Goal: Task Accomplishment & Management: Complete application form

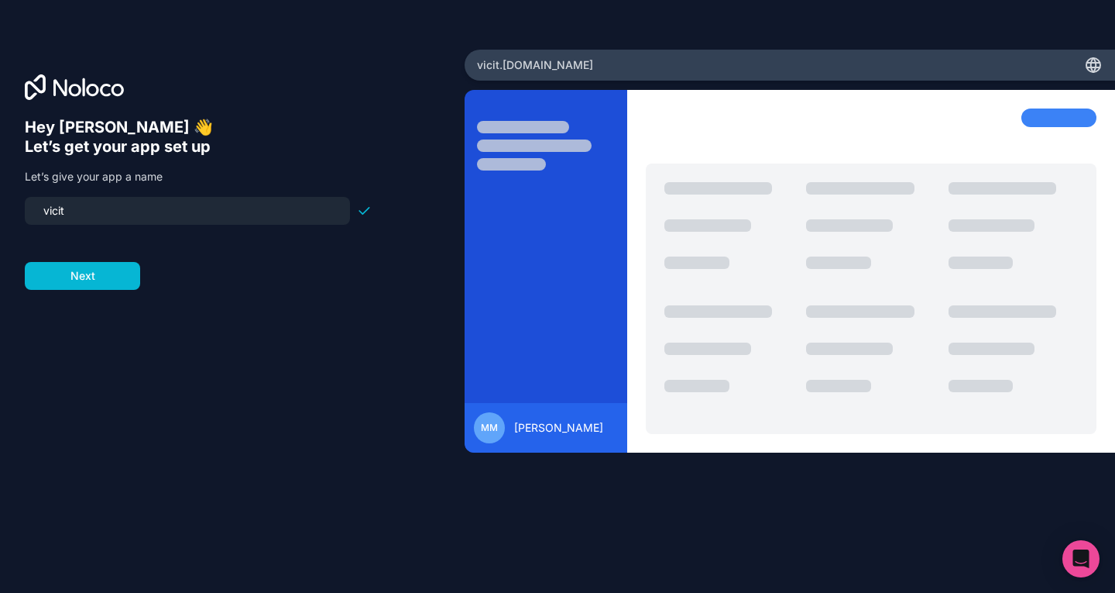
drag, startPoint x: 80, startPoint y: 214, endPoint x: 0, endPoint y: 220, distance: 80.0
click at [0, 220] on div "Hey Mitesh 👋 Let’s get your app set up Let’s give your app a name vicit Next" at bounding box center [232, 297] width 465 height 494
type input "vicit-group"
click at [83, 269] on button "Next" at bounding box center [82, 276] width 115 height 28
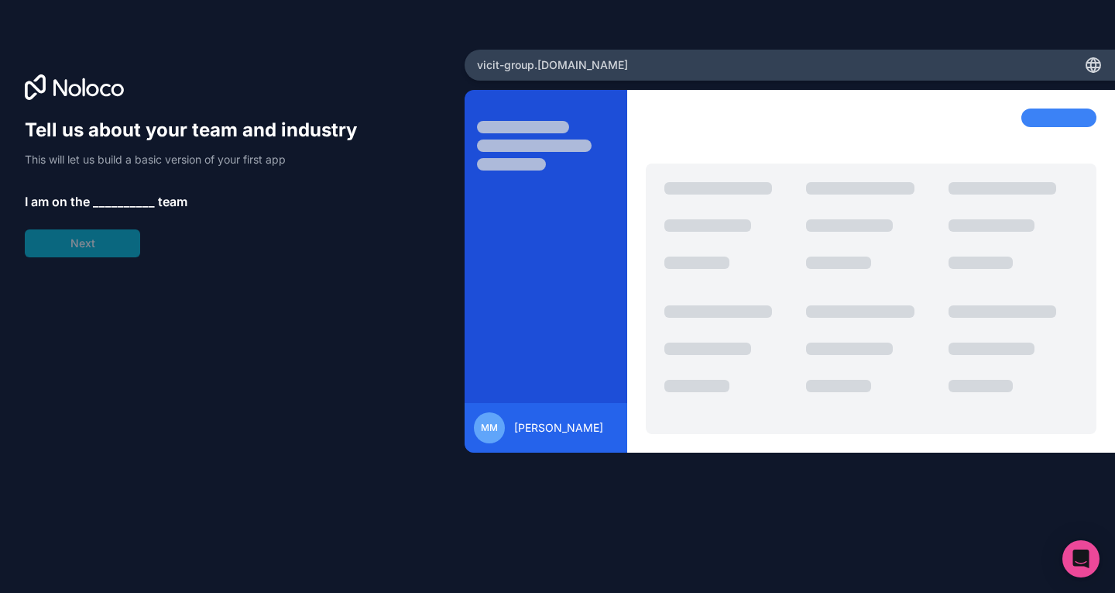
click at [118, 196] on span "__________" at bounding box center [124, 201] width 62 height 19
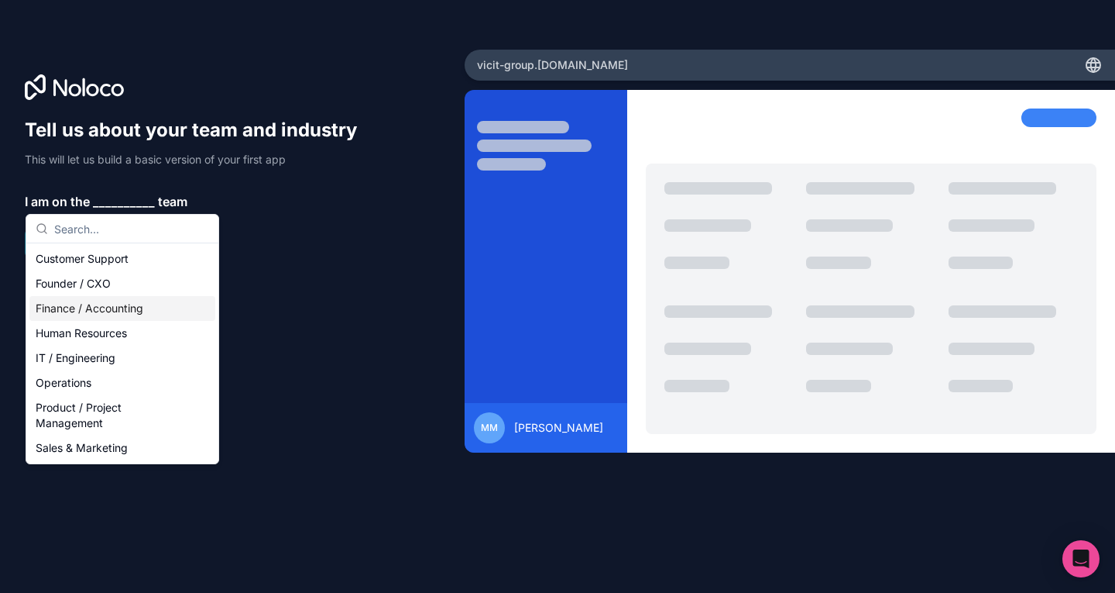
click at [101, 309] on div "Finance / Accounting" at bounding box center [122, 308] width 186 height 25
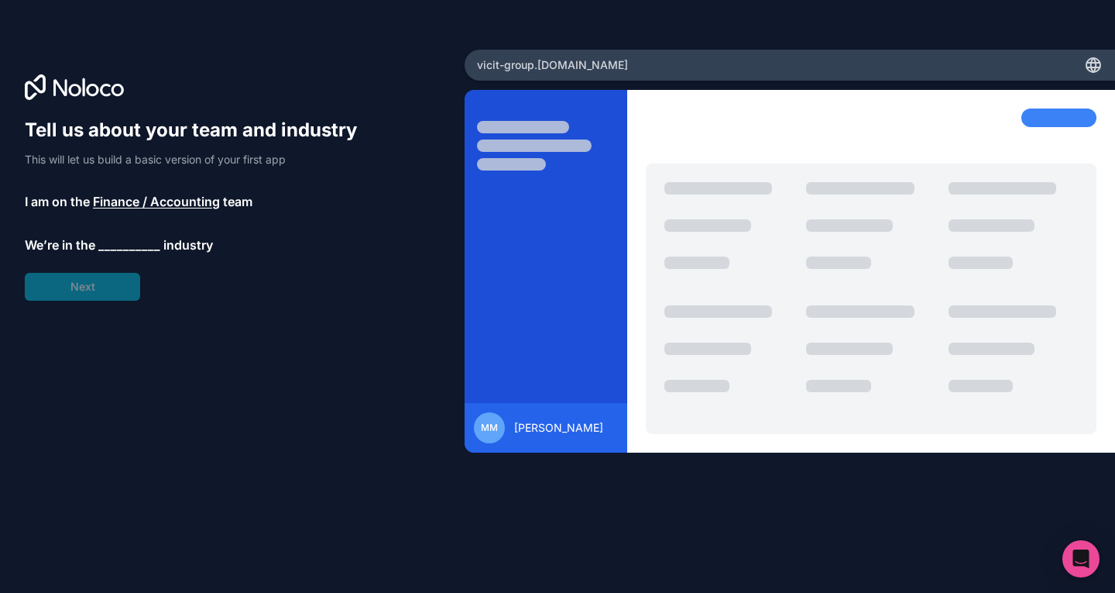
click at [117, 246] on span "__________" at bounding box center [129, 244] width 62 height 19
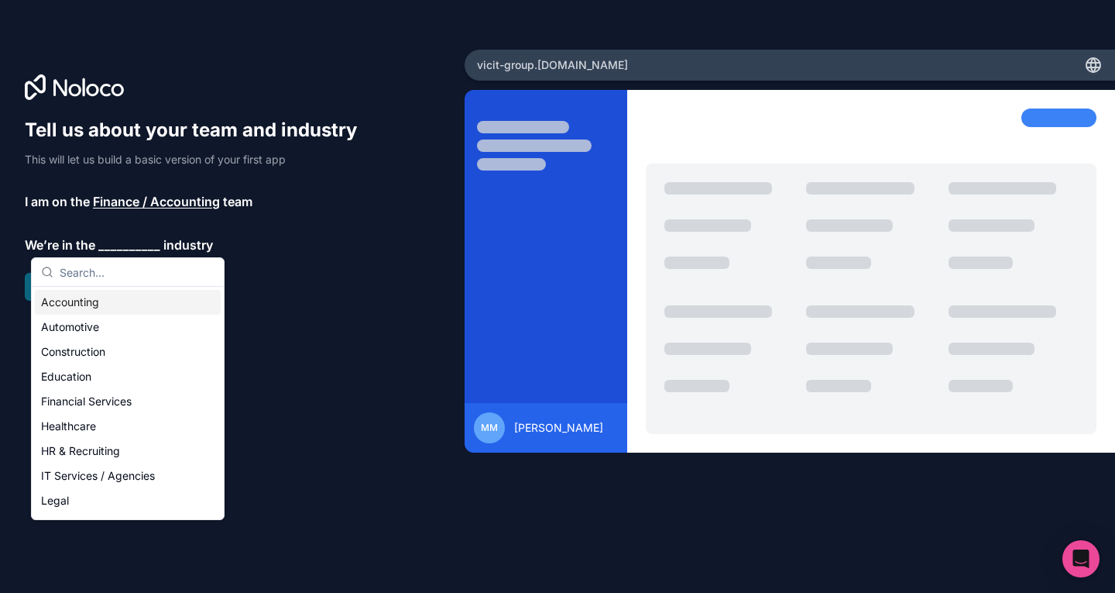
click at [87, 307] on div "Accounting" at bounding box center [128, 302] width 186 height 25
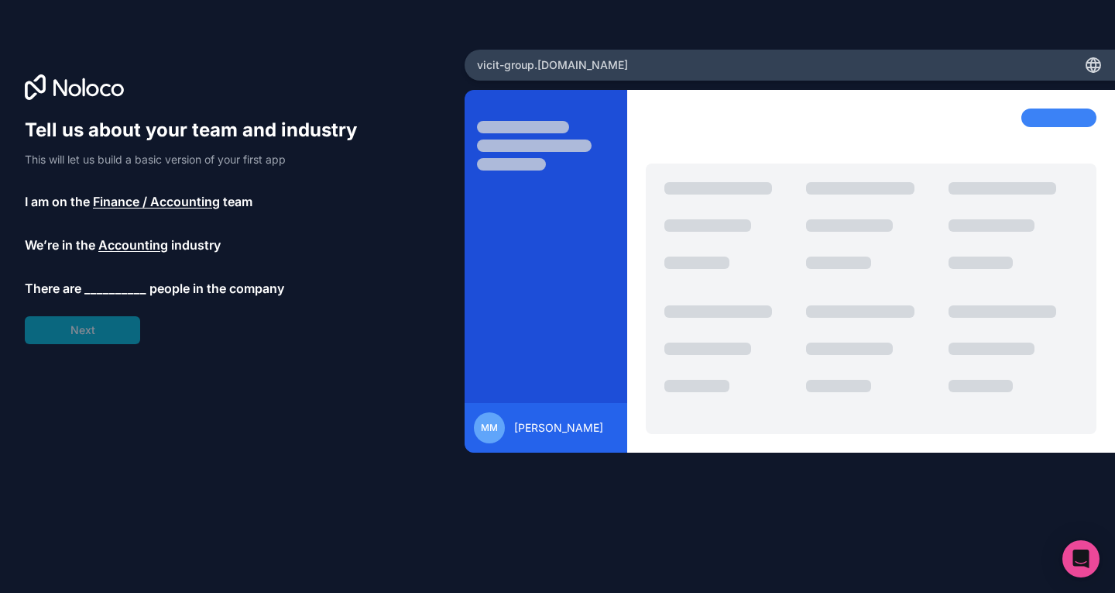
click at [105, 289] on span "__________" at bounding box center [115, 288] width 62 height 19
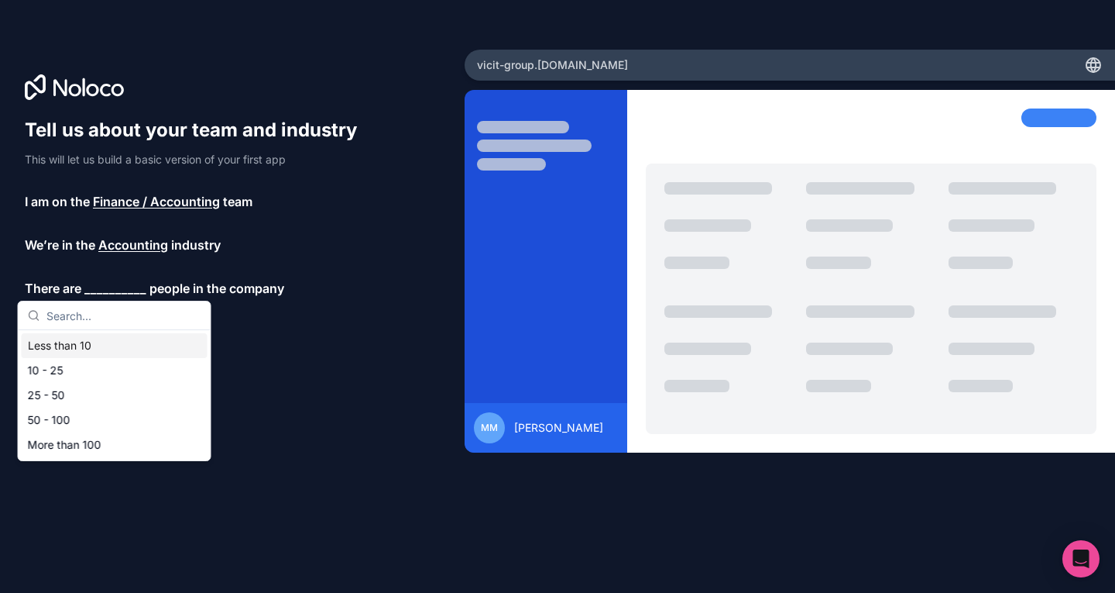
click at [72, 347] on div "Less than 10" at bounding box center [115, 345] width 186 height 25
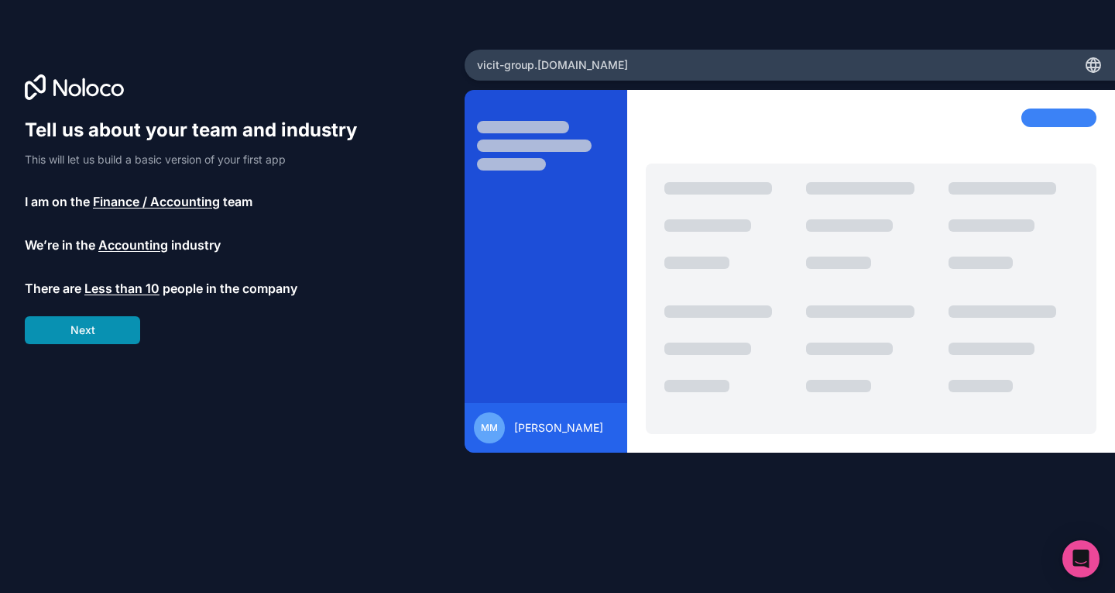
click at [77, 335] on button "Next" at bounding box center [82, 330] width 115 height 28
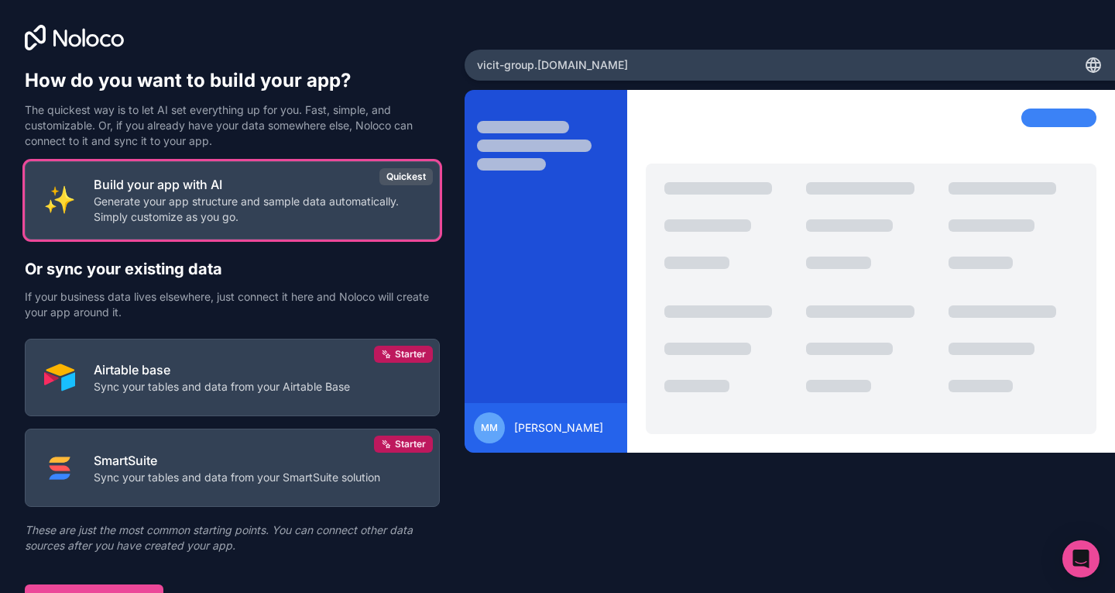
scroll to position [19, 0]
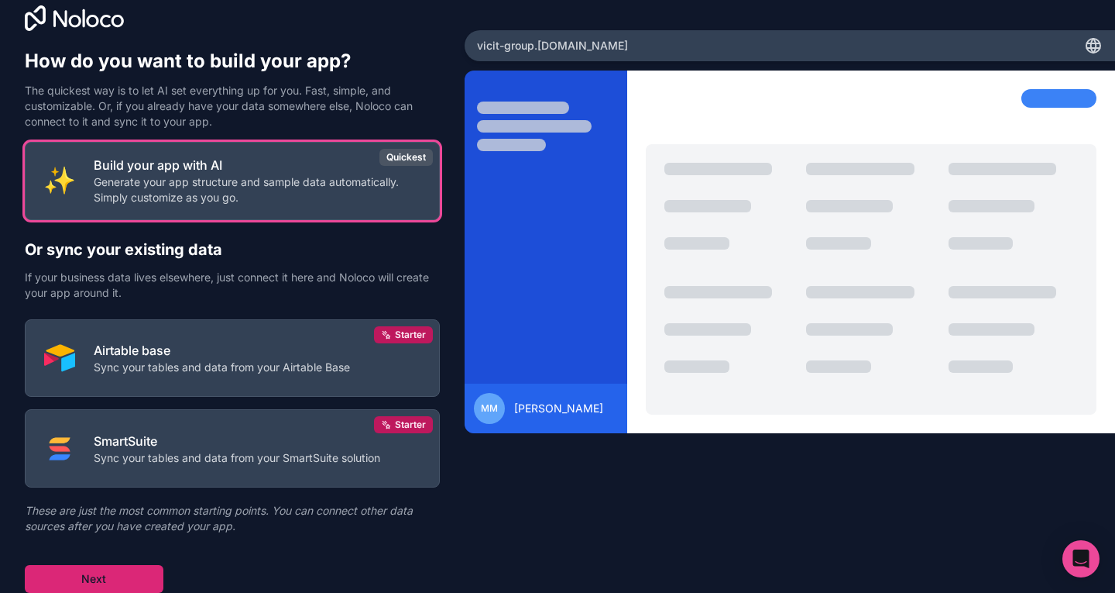
click at [111, 581] on button "Next" at bounding box center [94, 579] width 139 height 28
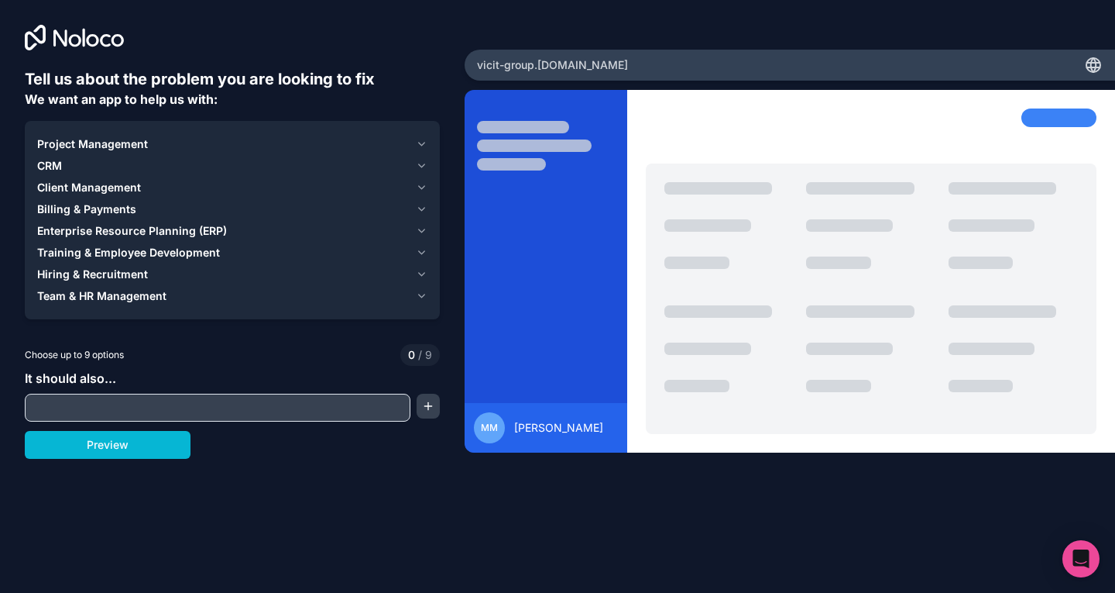
click at [421, 143] on icon "button" at bounding box center [422, 144] width 12 height 12
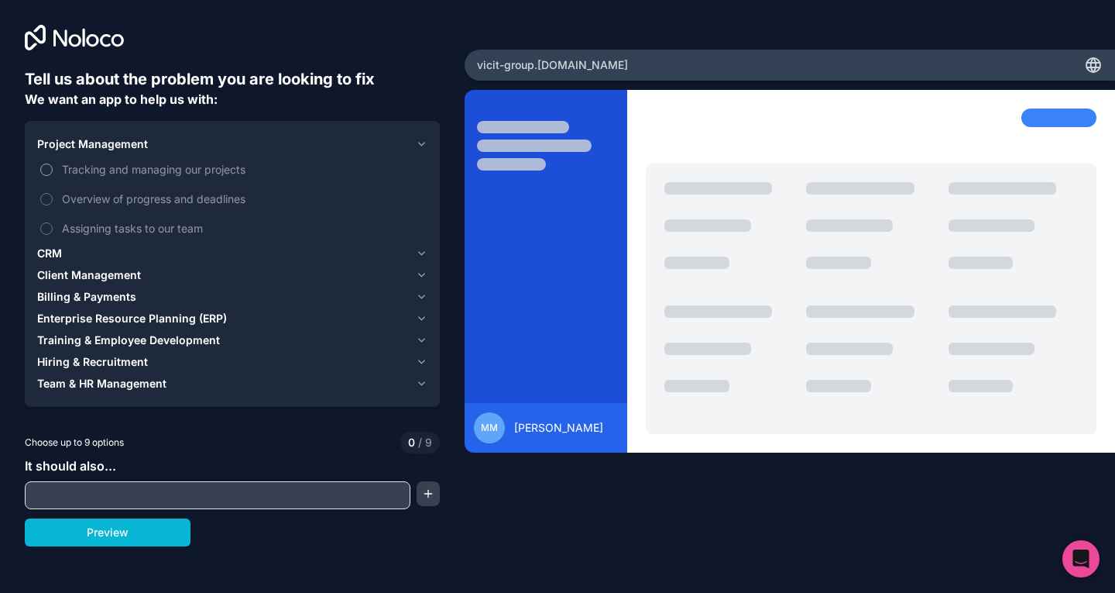
click at [44, 162] on label "Tracking and managing our projects" at bounding box center [232, 169] width 390 height 29
click at [44, 163] on button "Tracking and managing our projects" at bounding box center [46, 169] width 12 height 12
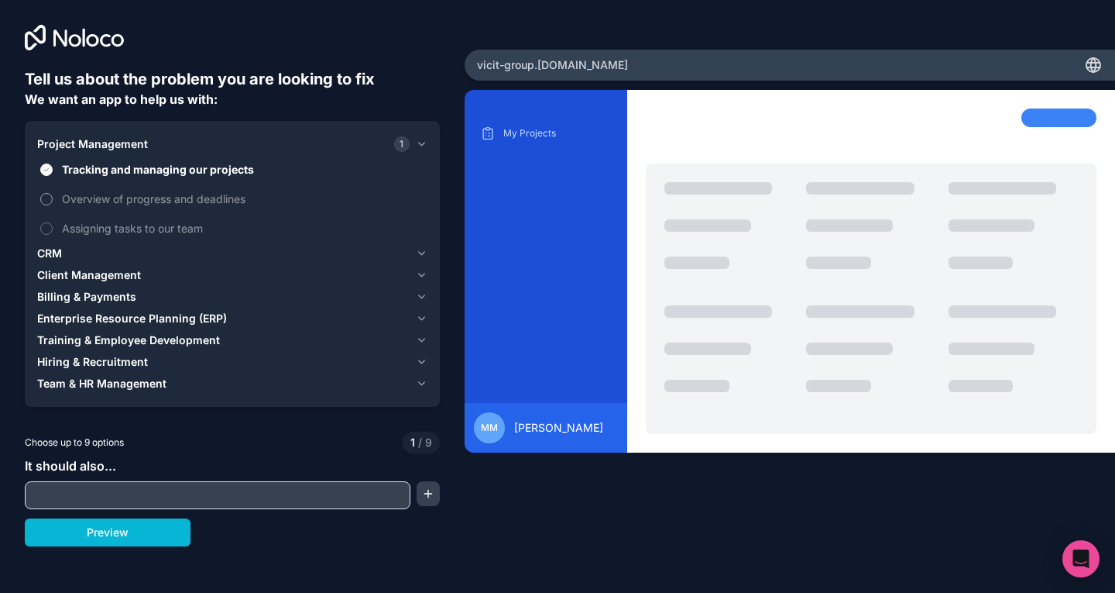
click at [46, 193] on button "Overview of progress and deadlines" at bounding box center [46, 199] width 12 height 12
click at [421, 253] on icon "button" at bounding box center [422, 253] width 12 height 12
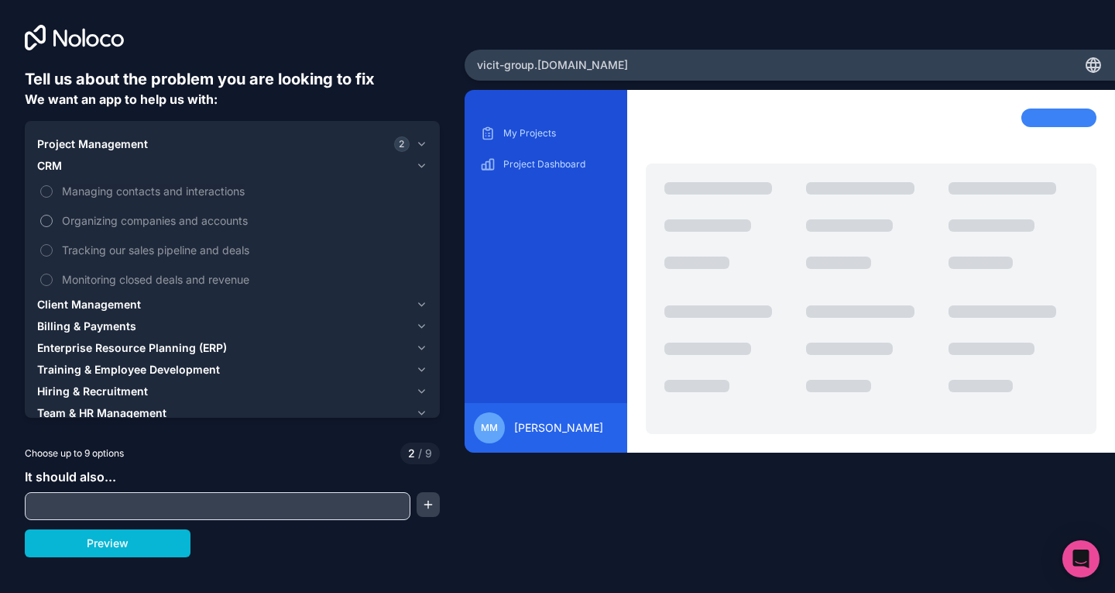
click at [46, 217] on button "Organizing companies and accounts" at bounding box center [46, 221] width 12 height 12
click at [46, 277] on button "Monitoring closed deals and revenue" at bounding box center [46, 279] width 12 height 12
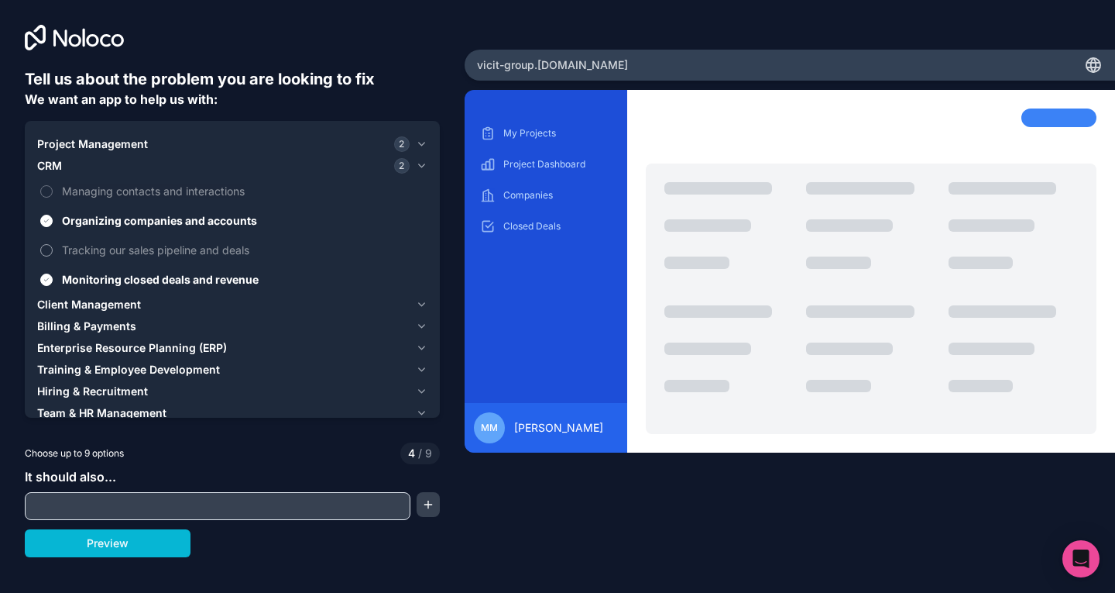
click at [47, 245] on button "Tracking our sales pipeline and deals" at bounding box center [46, 250] width 12 height 12
click at [420, 305] on icon "button" at bounding box center [422, 304] width 12 height 12
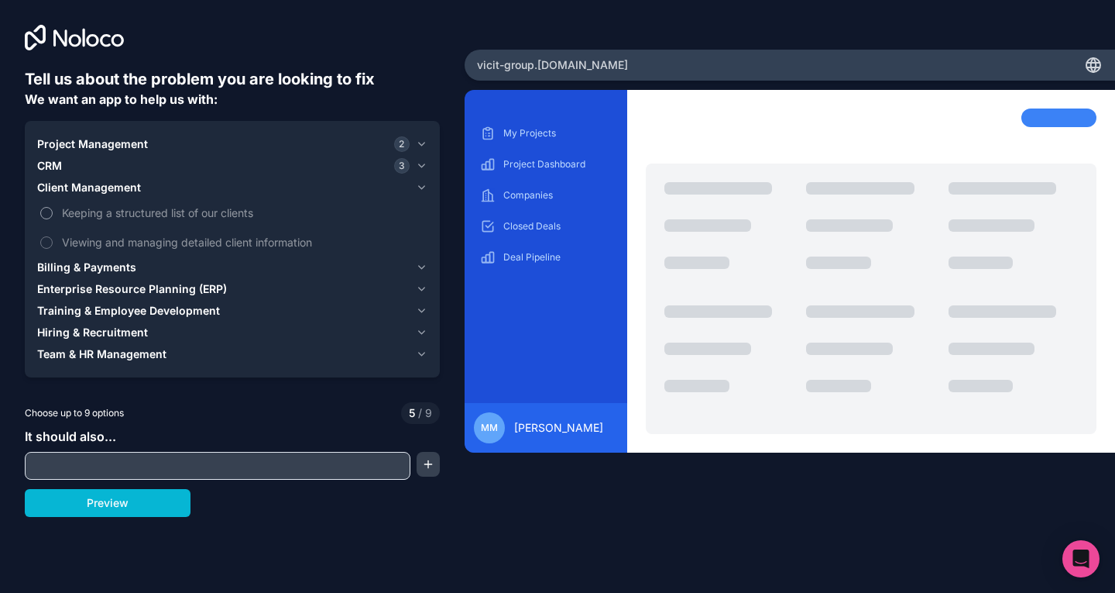
click at [43, 207] on button "Keeping a structured list of our clients" at bounding box center [46, 213] width 12 height 12
click at [46, 241] on button "Viewing and managing detailed client information" at bounding box center [46, 242] width 12 height 12
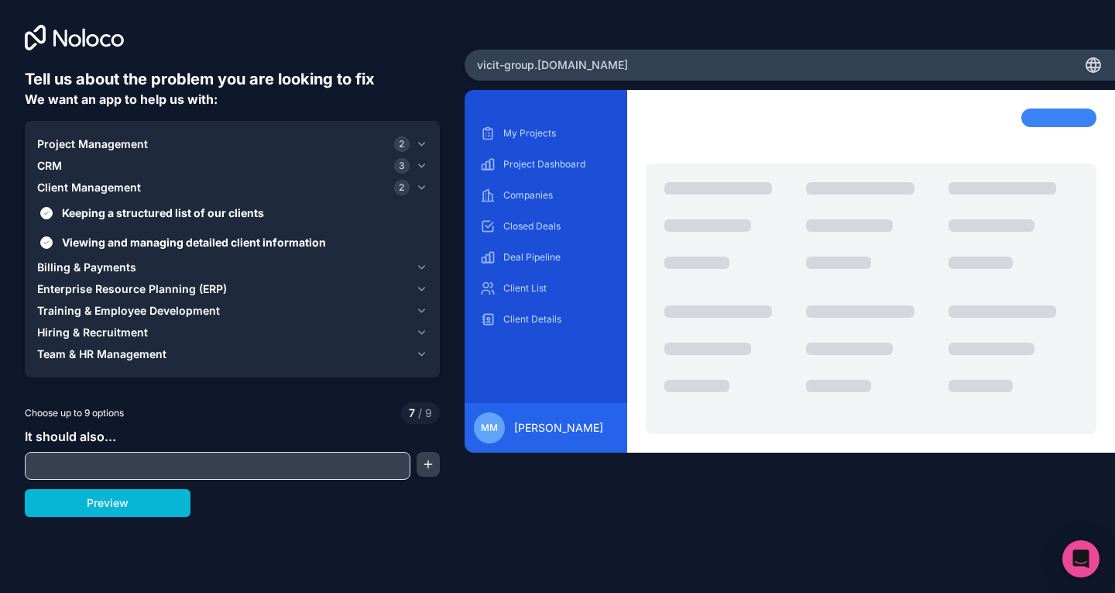
click at [416, 264] on icon "button" at bounding box center [422, 267] width 12 height 12
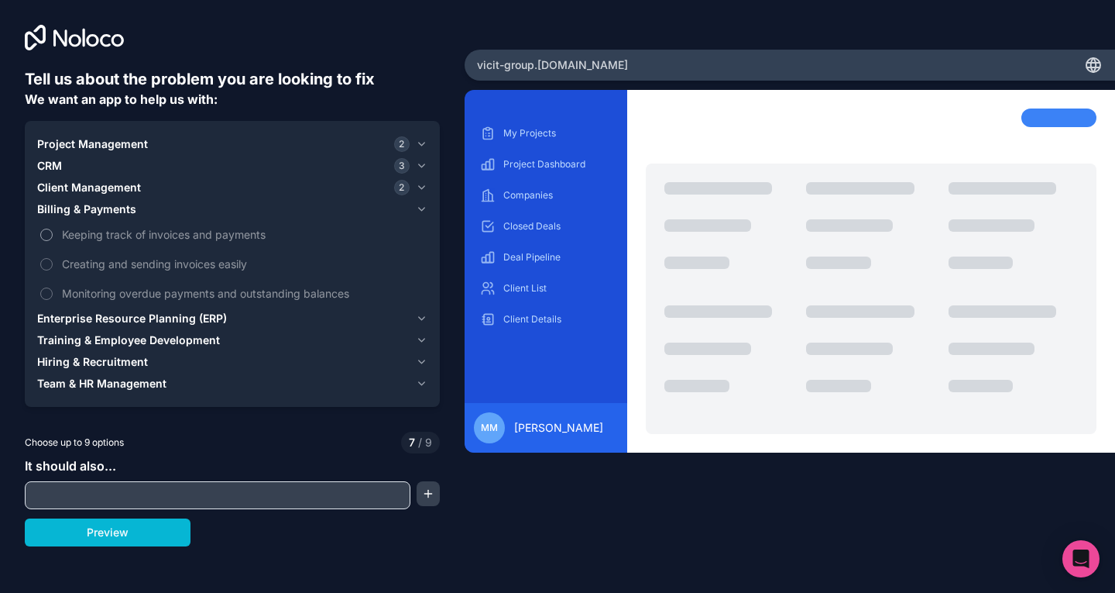
click at [40, 230] on label "Keeping track of invoices and payments" at bounding box center [232, 234] width 390 height 29
click at [40, 230] on button "Keeping track of invoices and payments" at bounding box center [46, 234] width 12 height 12
click at [41, 259] on label "Creating and sending invoices easily" at bounding box center [232, 263] width 390 height 29
click at [41, 259] on button "Creating and sending invoices easily" at bounding box center [46, 264] width 12 height 12
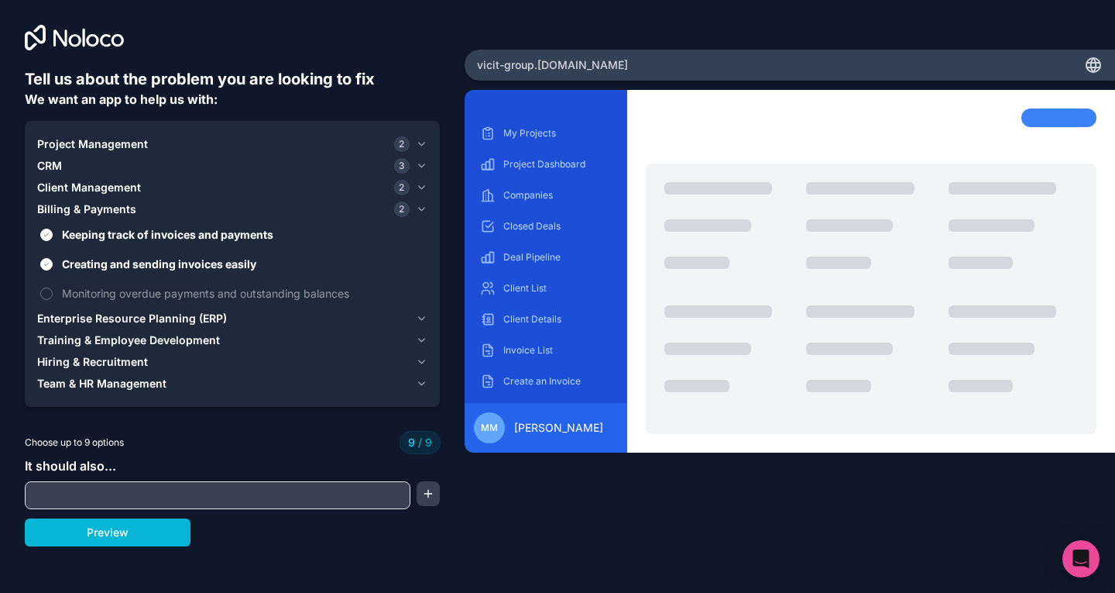
click at [419, 164] on icon "button" at bounding box center [422, 165] width 6 height 3
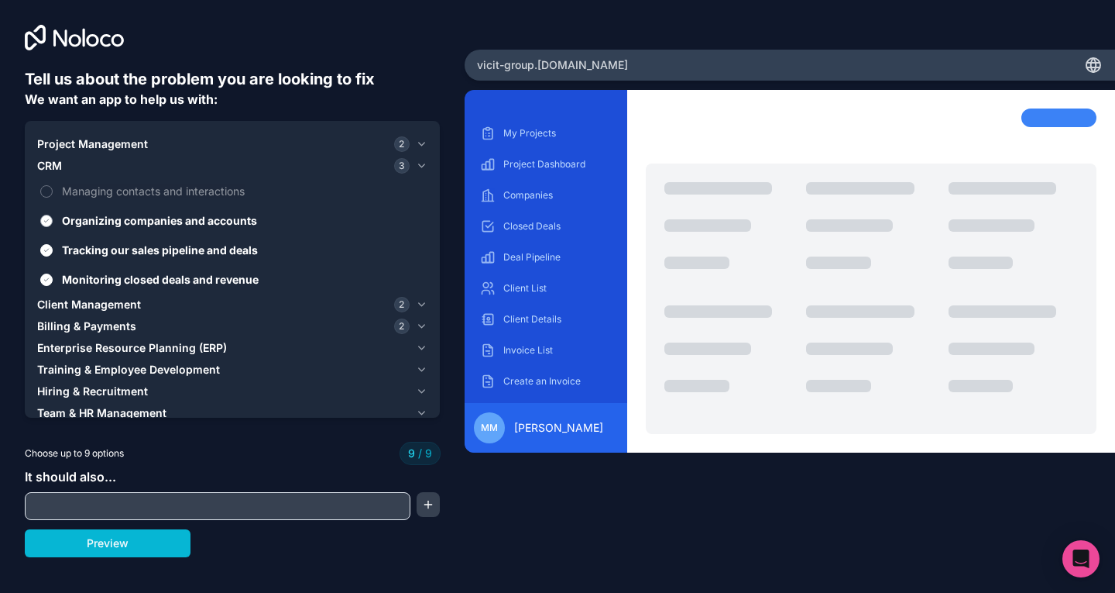
click at [48, 218] on button "Organizing companies and accounts" at bounding box center [46, 221] width 12 height 12
click at [425, 323] on icon "button" at bounding box center [422, 326] width 12 height 12
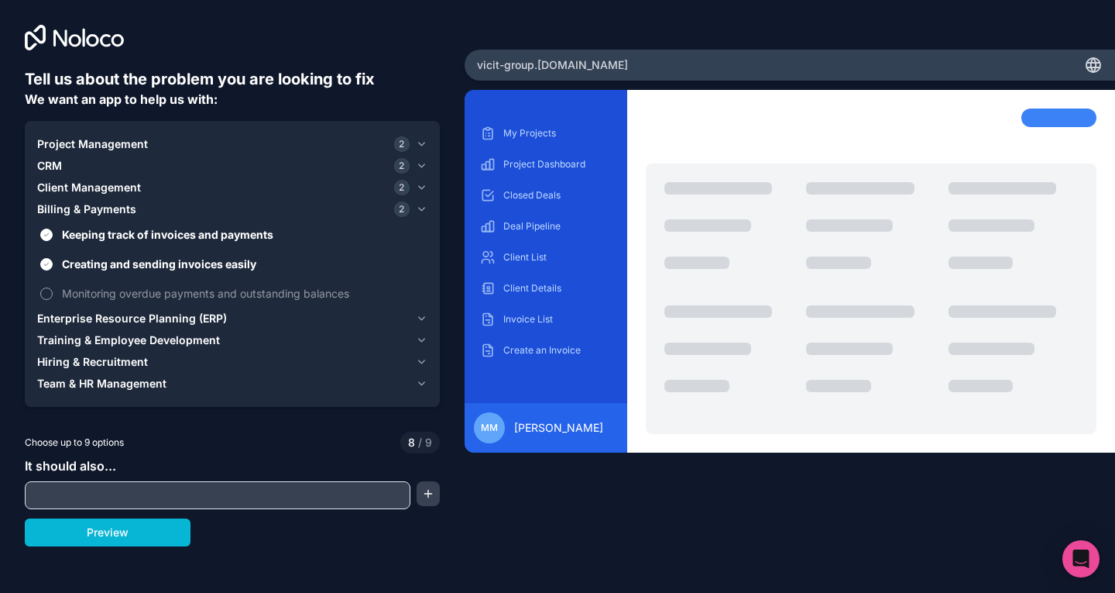
click at [45, 291] on button "Monitoring overdue payments and outstanding balances" at bounding box center [46, 293] width 12 height 12
click at [417, 319] on icon "button" at bounding box center [422, 318] width 12 height 12
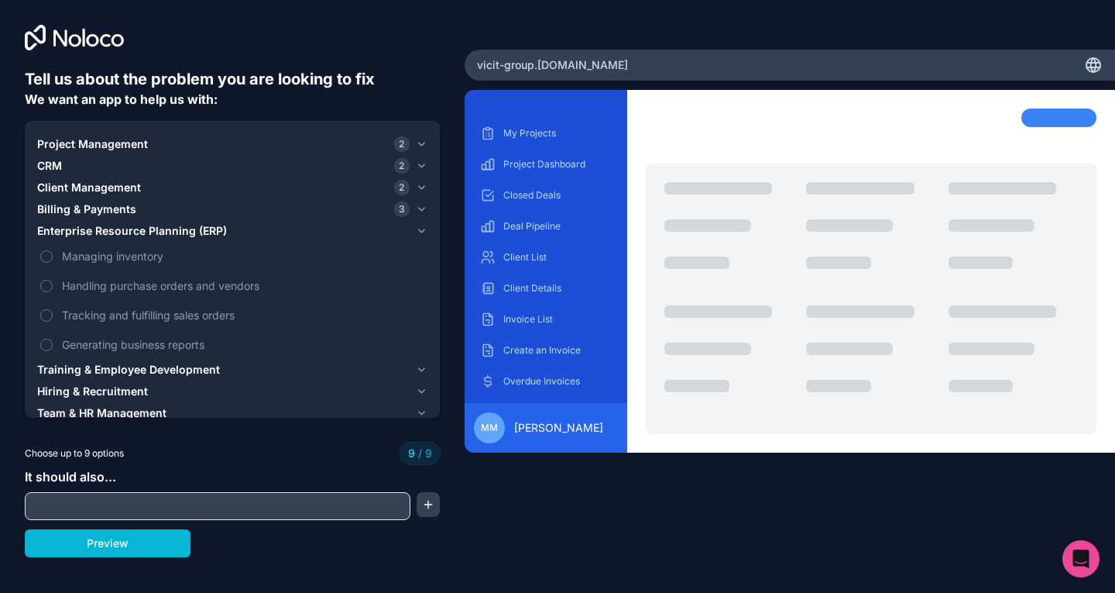
click at [418, 141] on icon "button" at bounding box center [422, 144] width 12 height 12
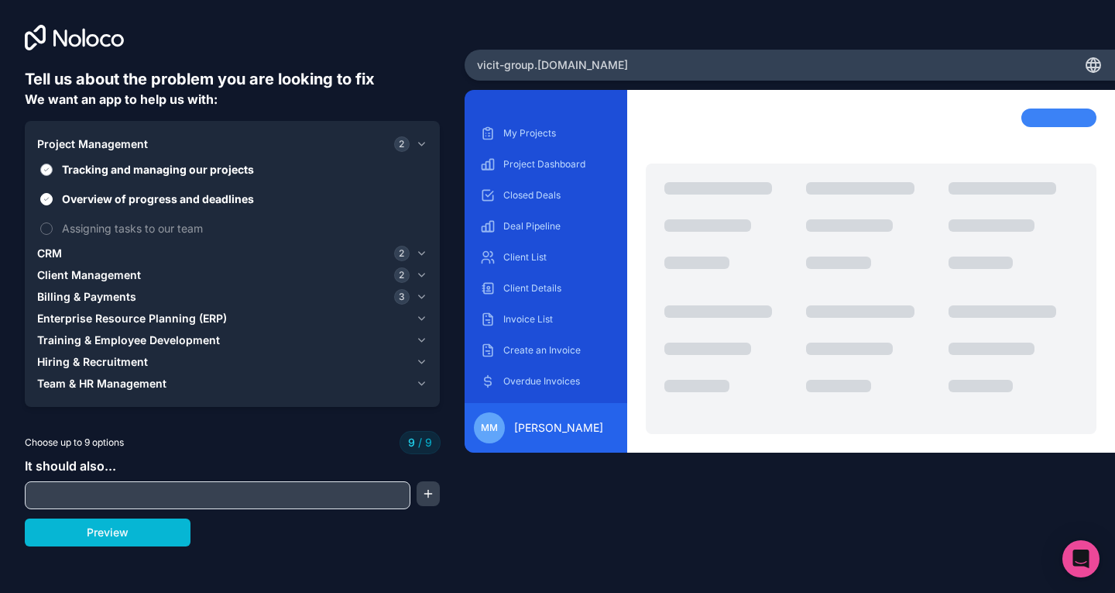
click at [47, 168] on button "Tracking and managing our projects" at bounding box center [46, 169] width 12 height 12
click at [44, 195] on button "Overview of progress and deadlines" at bounding box center [46, 199] width 12 height 12
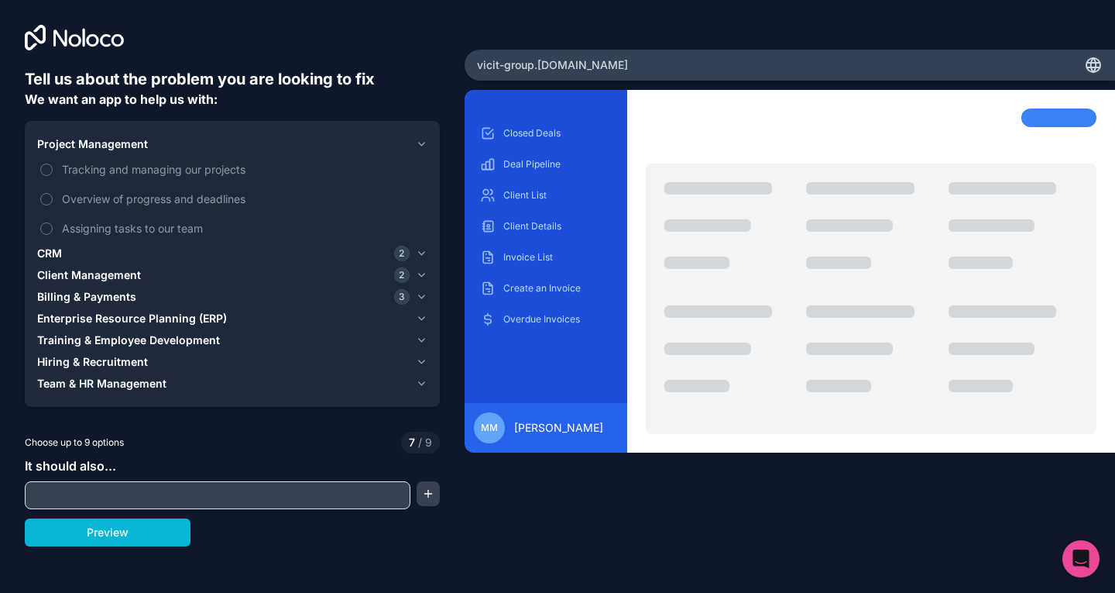
click at [421, 320] on icon "button" at bounding box center [422, 318] width 6 height 3
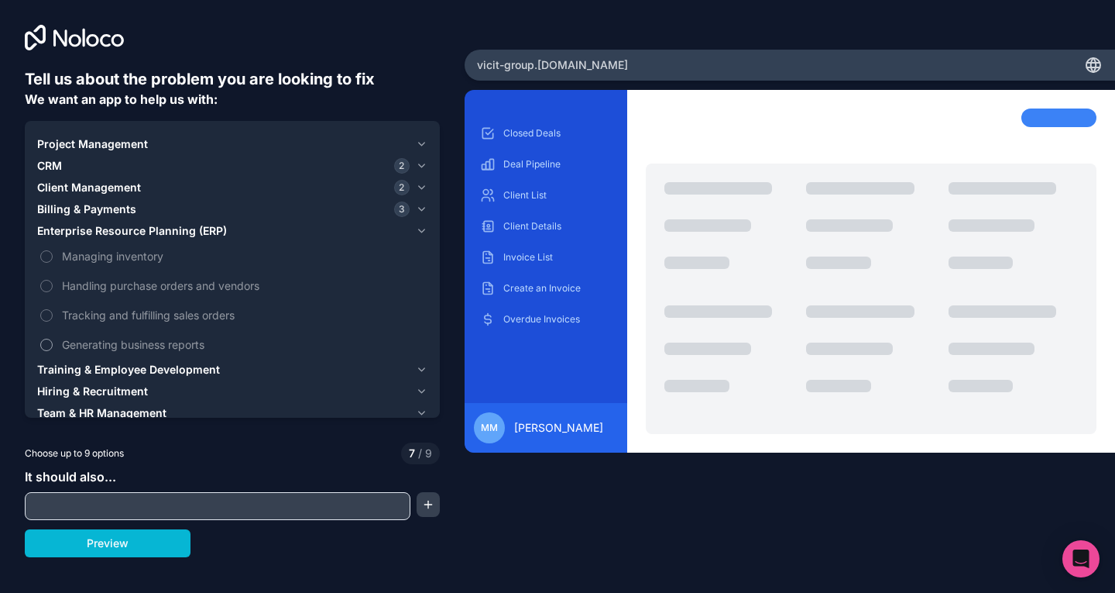
click at [41, 342] on button "Generating business reports" at bounding box center [46, 344] width 12 height 12
click at [422, 389] on icon "button" at bounding box center [422, 391] width 12 height 12
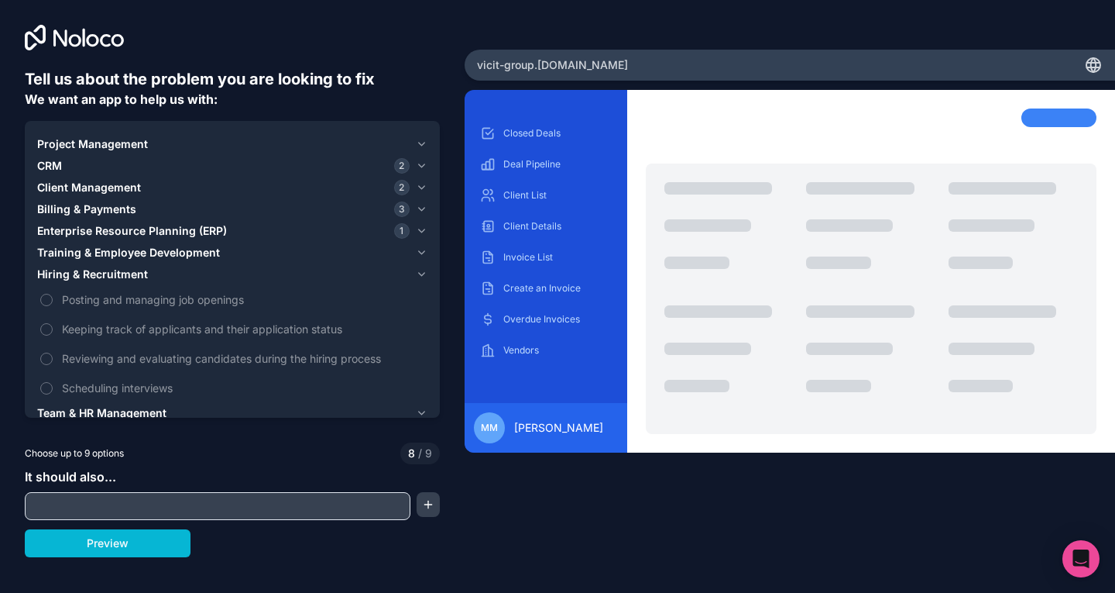
click at [419, 411] on icon "button" at bounding box center [422, 413] width 12 height 12
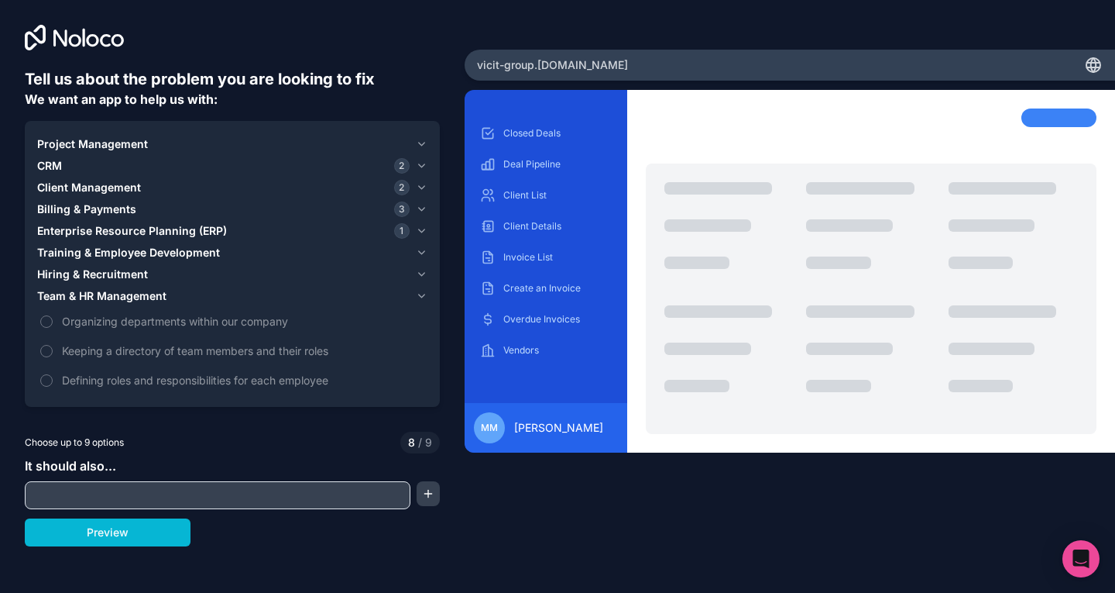
click at [201, 498] on input "text" at bounding box center [218, 495] width 378 height 22
click at [430, 493] on button "button" at bounding box center [428, 493] width 23 height 25
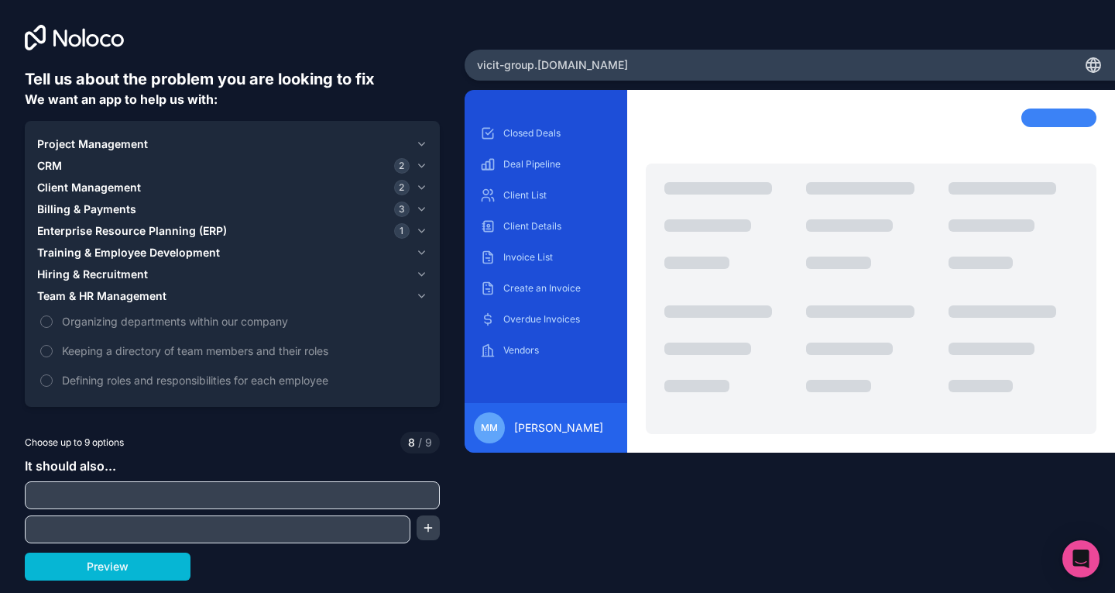
click at [322, 490] on input "text" at bounding box center [232, 495] width 407 height 22
click at [74, 441] on span "Choose up to 9 options" at bounding box center [74, 442] width 99 height 14
click at [73, 497] on input "text" at bounding box center [232, 495] width 407 height 22
type input "reports financial dashboards"
click at [90, 528] on input "text" at bounding box center [218, 529] width 378 height 22
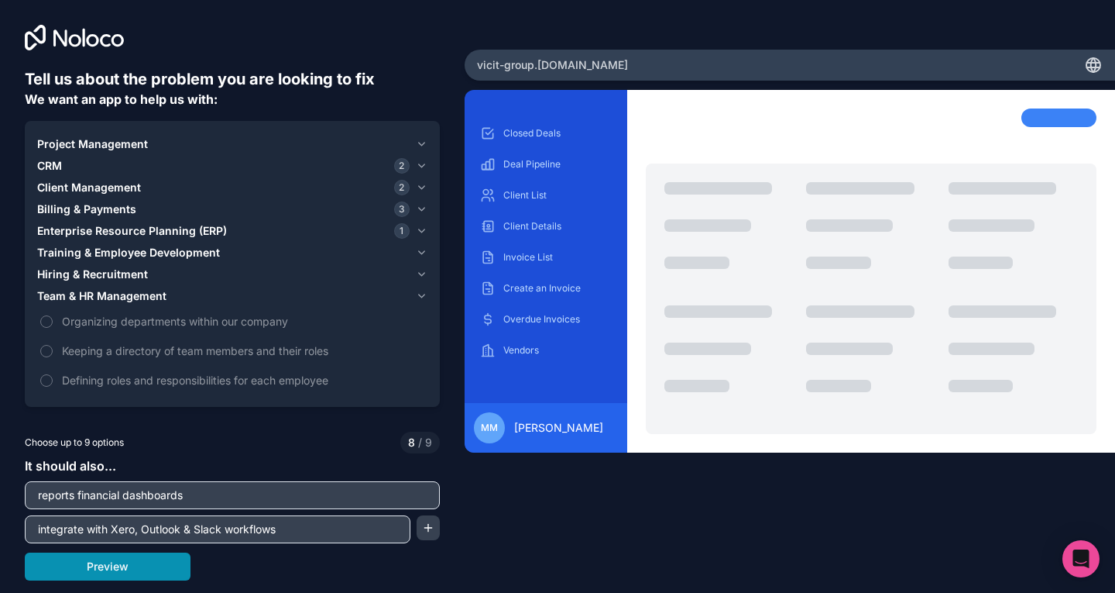
type input "integrate with Xero, Outlook & Slack workflows"
click at [107, 568] on button "Preview" at bounding box center [108, 566] width 166 height 28
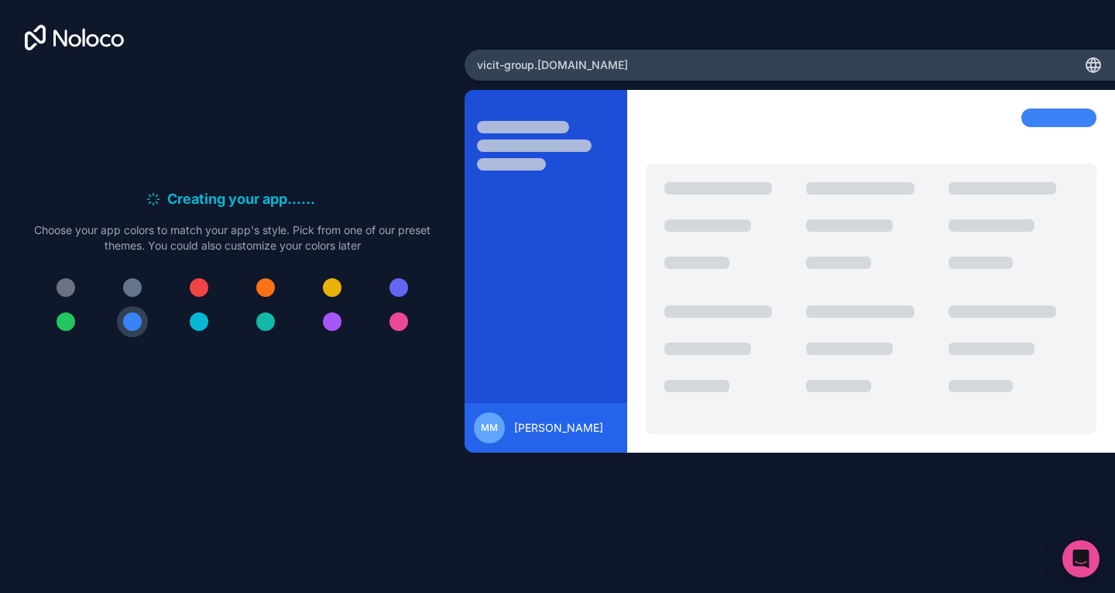
click at [262, 286] on div at bounding box center [265, 287] width 19 height 19
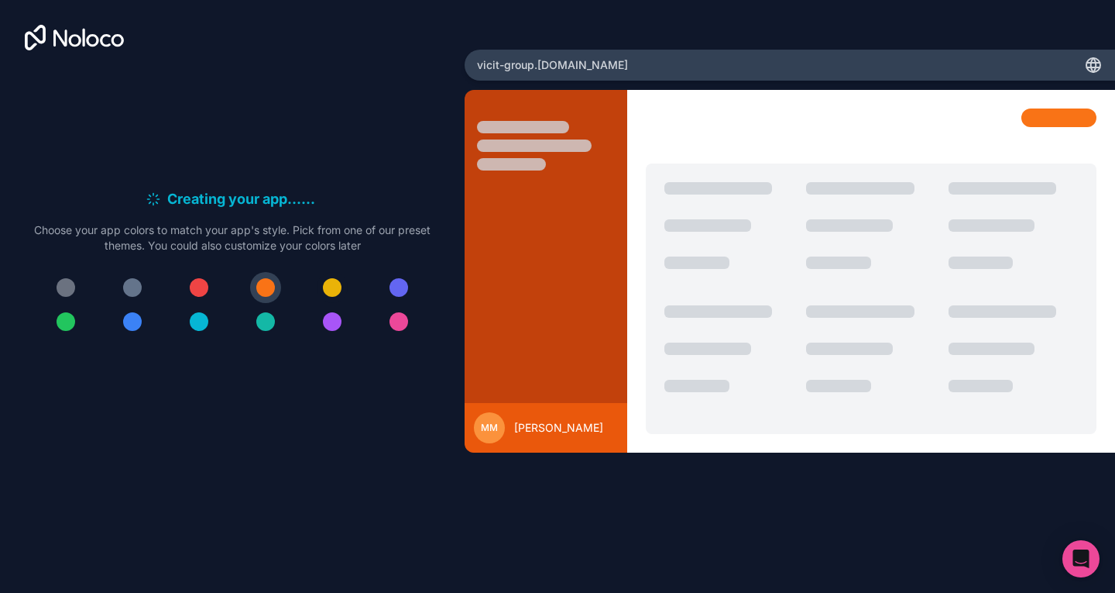
click at [341, 279] on button at bounding box center [332, 287] width 31 height 31
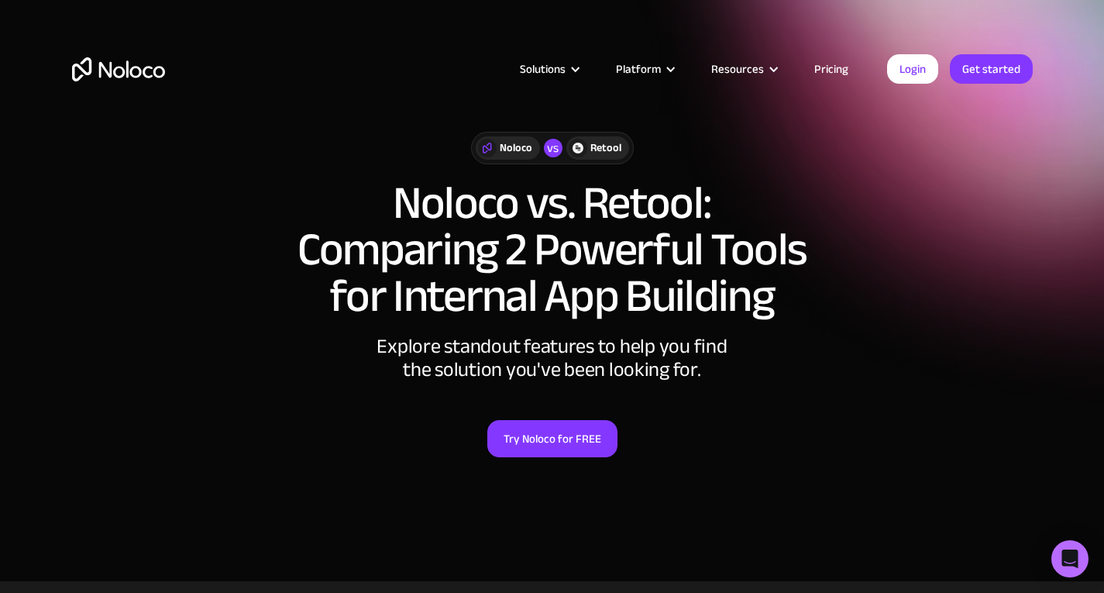
click at [828, 69] on link "Pricing" at bounding box center [831, 69] width 73 height 20
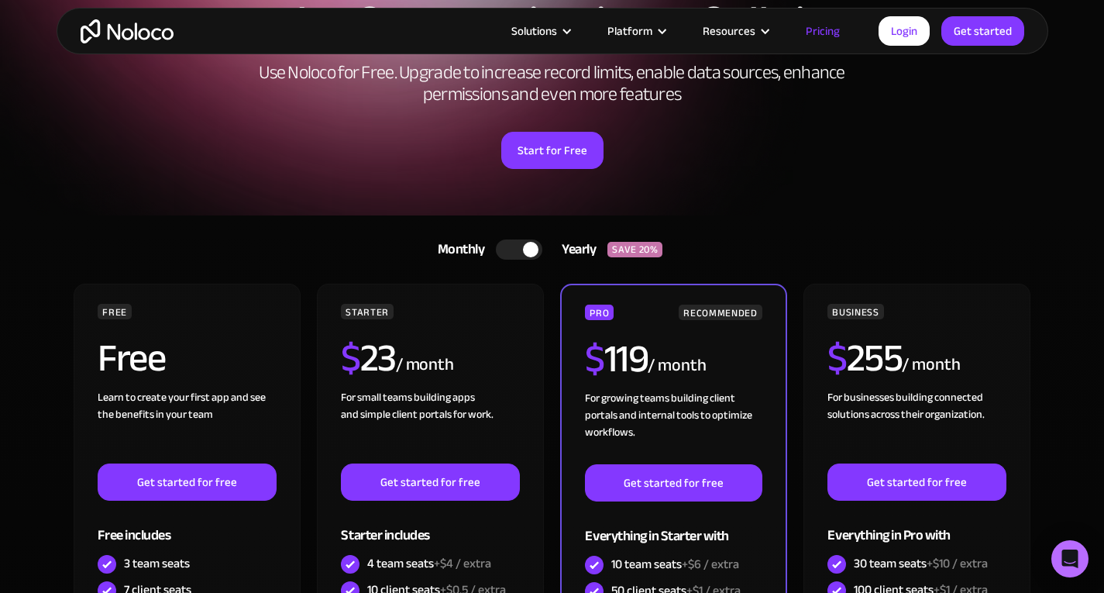
scroll to position [142, 0]
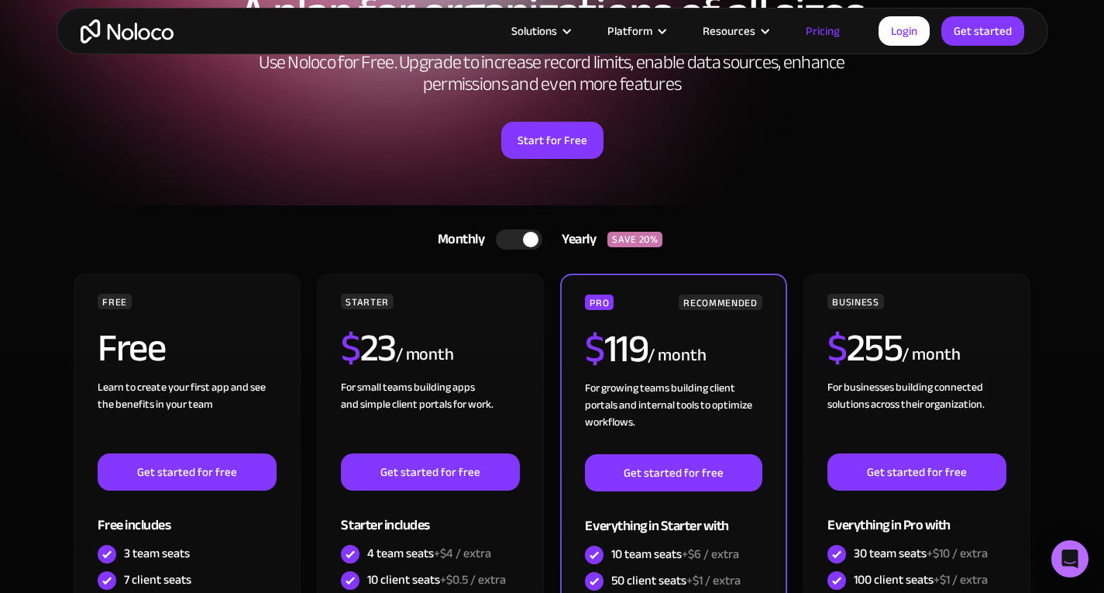
click at [510, 234] on div at bounding box center [519, 239] width 46 height 20
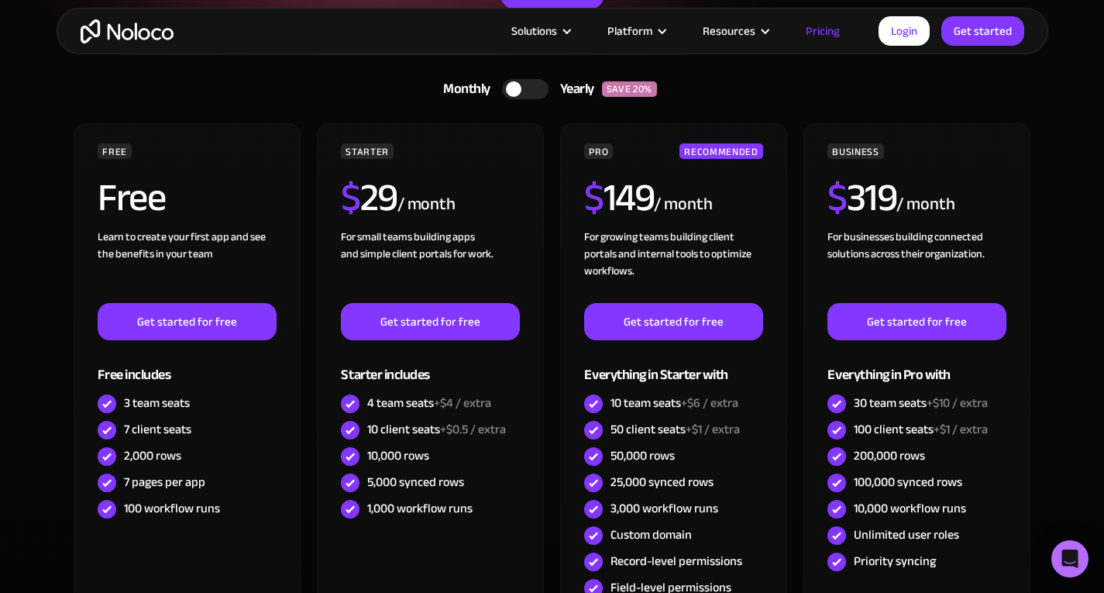
scroll to position [0, 0]
